Goal: Task Accomplishment & Management: Use online tool/utility

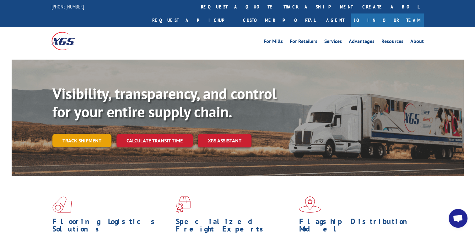
click at [100, 134] on link "Track shipment" at bounding box center [81, 140] width 59 height 13
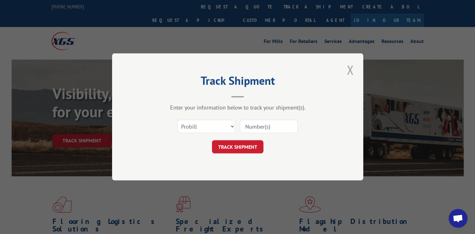
click at [353, 69] on button "Close modal" at bounding box center [350, 69] width 11 height 17
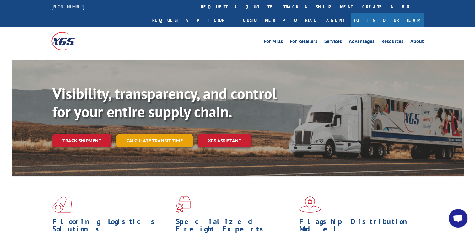
click at [150, 134] on link "Calculate transit time" at bounding box center [154, 141] width 76 height 14
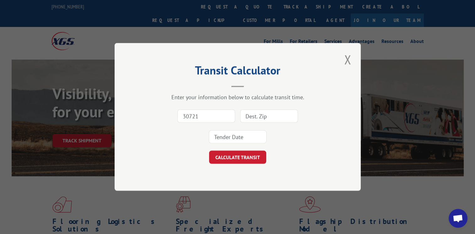
type input "30721"
type input "11050"
click at [222, 142] on input at bounding box center [238, 137] width 58 height 13
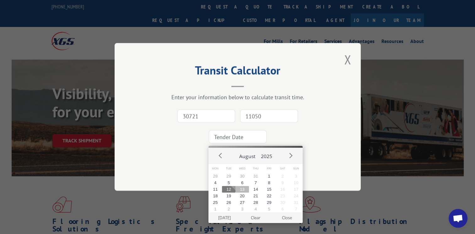
click at [241, 190] on button "13" at bounding box center [242, 189] width 14 height 7
type input "[DATE]"
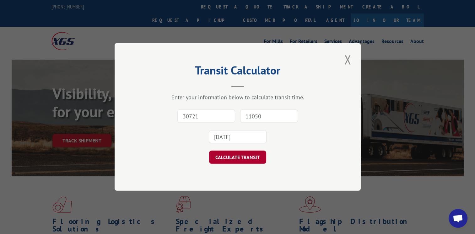
click at [242, 153] on button "CALCULATE TRANSIT" at bounding box center [237, 157] width 57 height 13
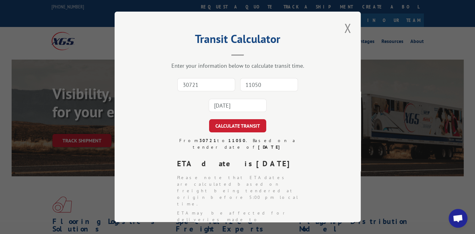
click at [344, 31] on button "Close modal" at bounding box center [347, 27] width 11 height 17
